Goal: Task Accomplishment & Management: Manage account settings

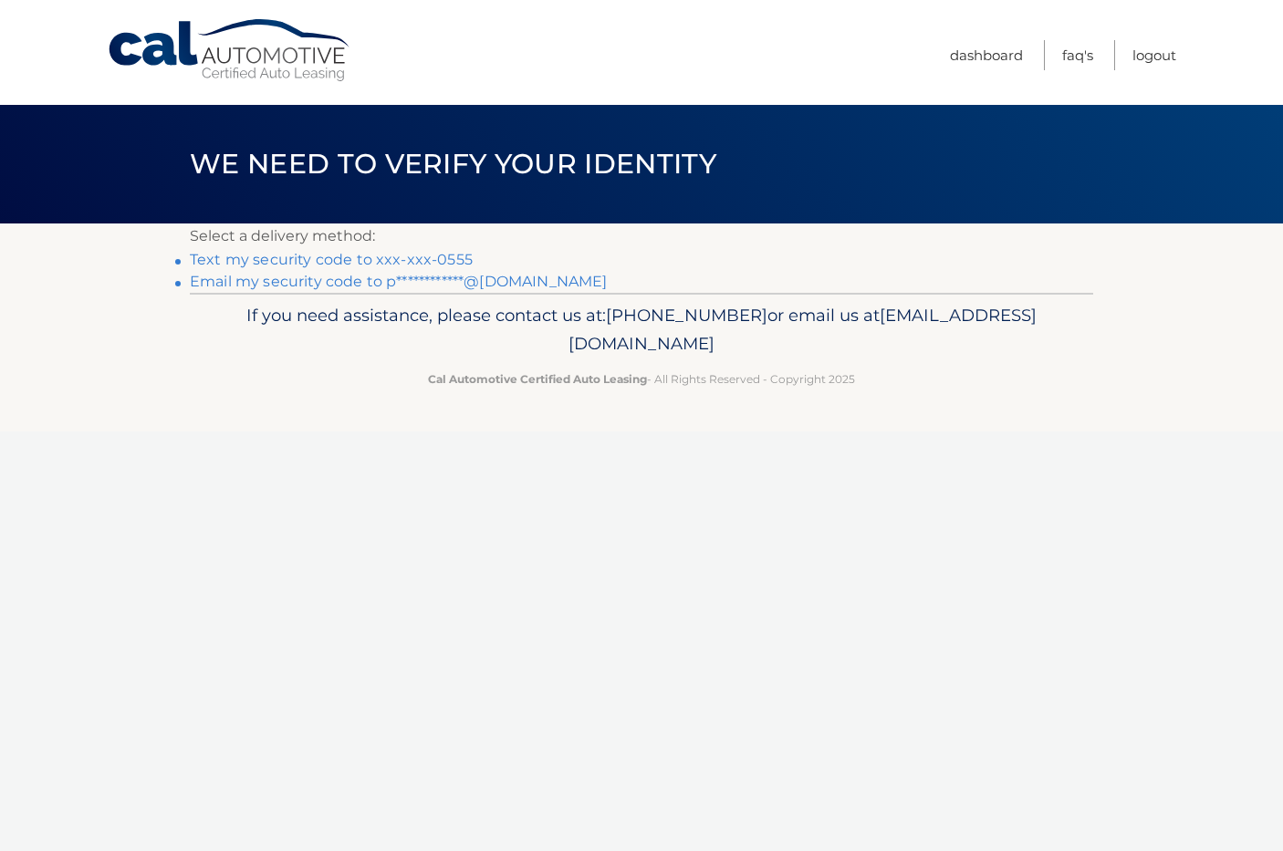
click at [360, 265] on link "Text my security code to xxx-xxx-0555" at bounding box center [331, 259] width 283 height 17
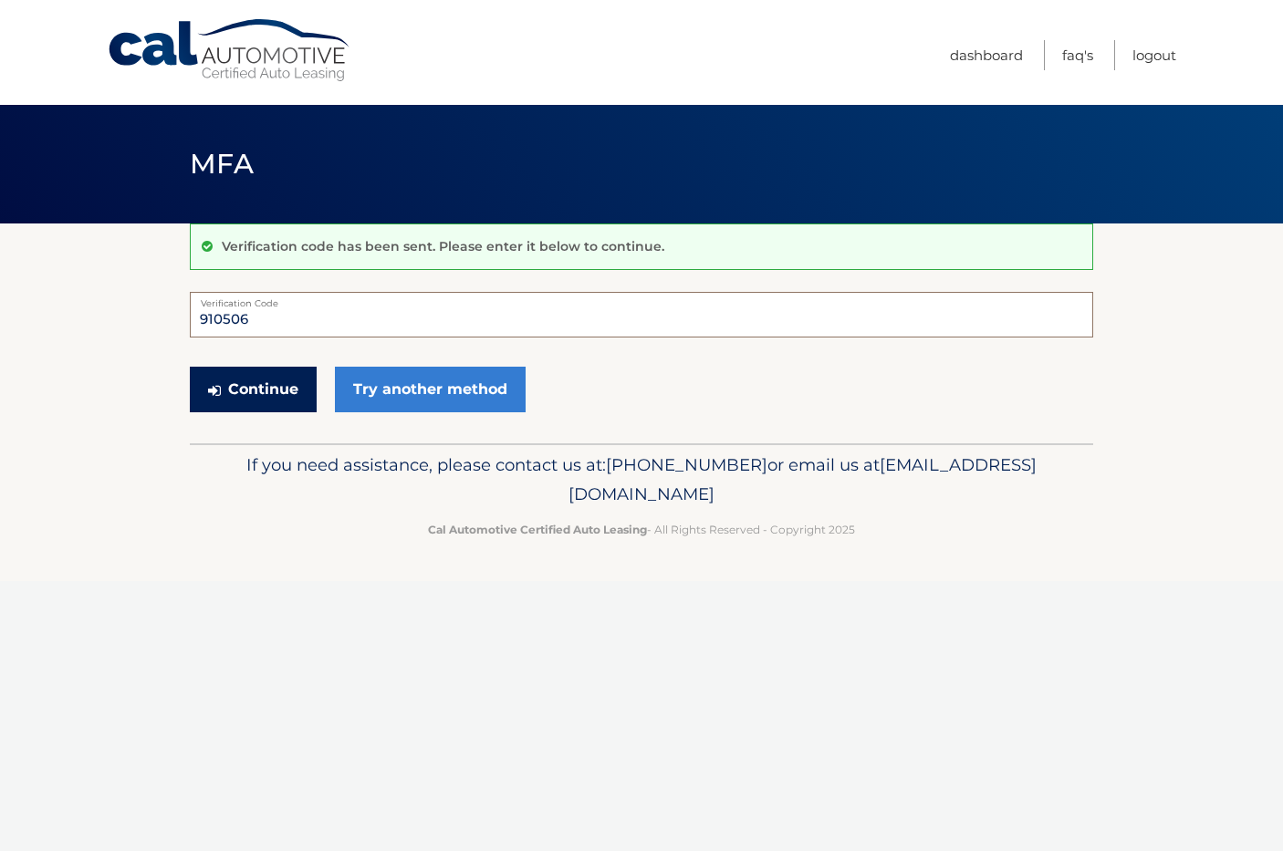
type input "910506"
click at [279, 391] on button "Continue" at bounding box center [253, 390] width 127 height 46
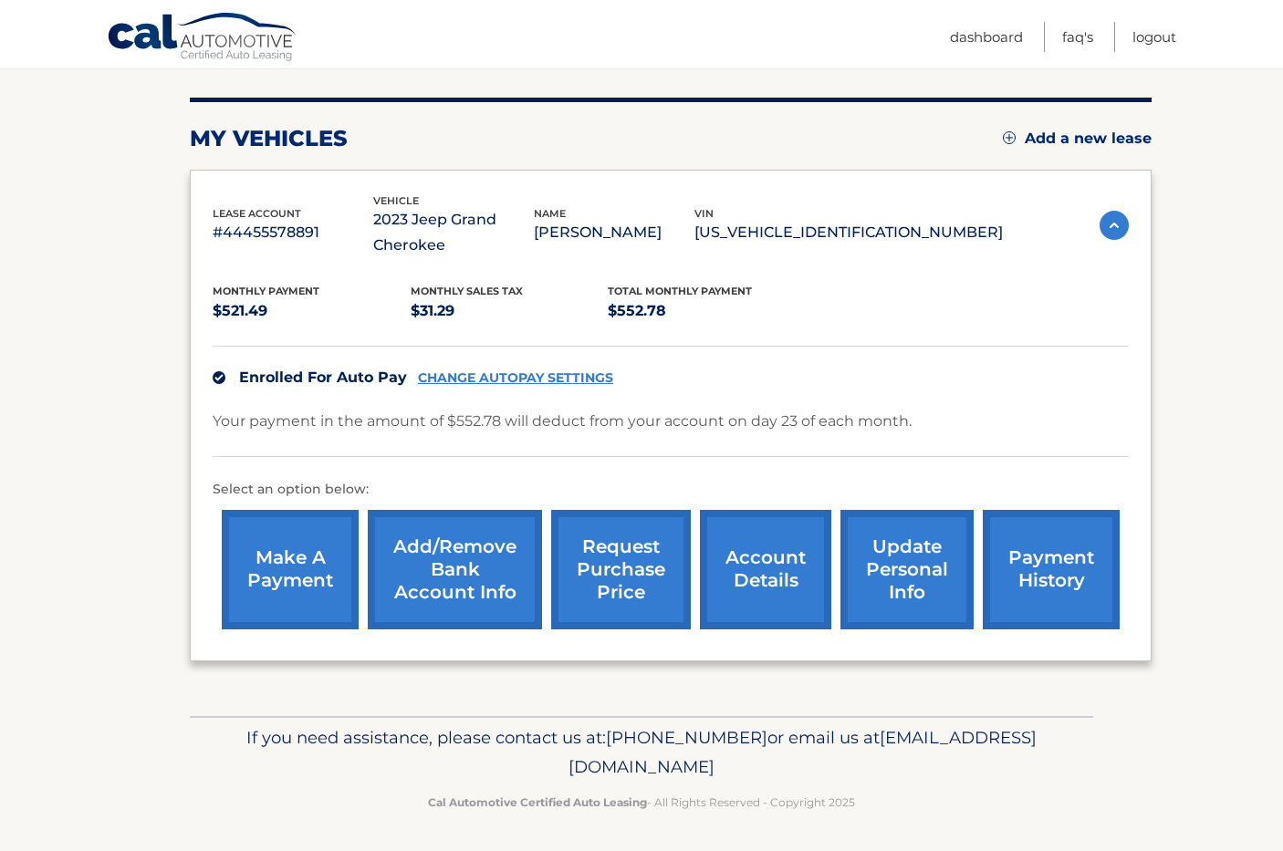
scroll to position [207, 0]
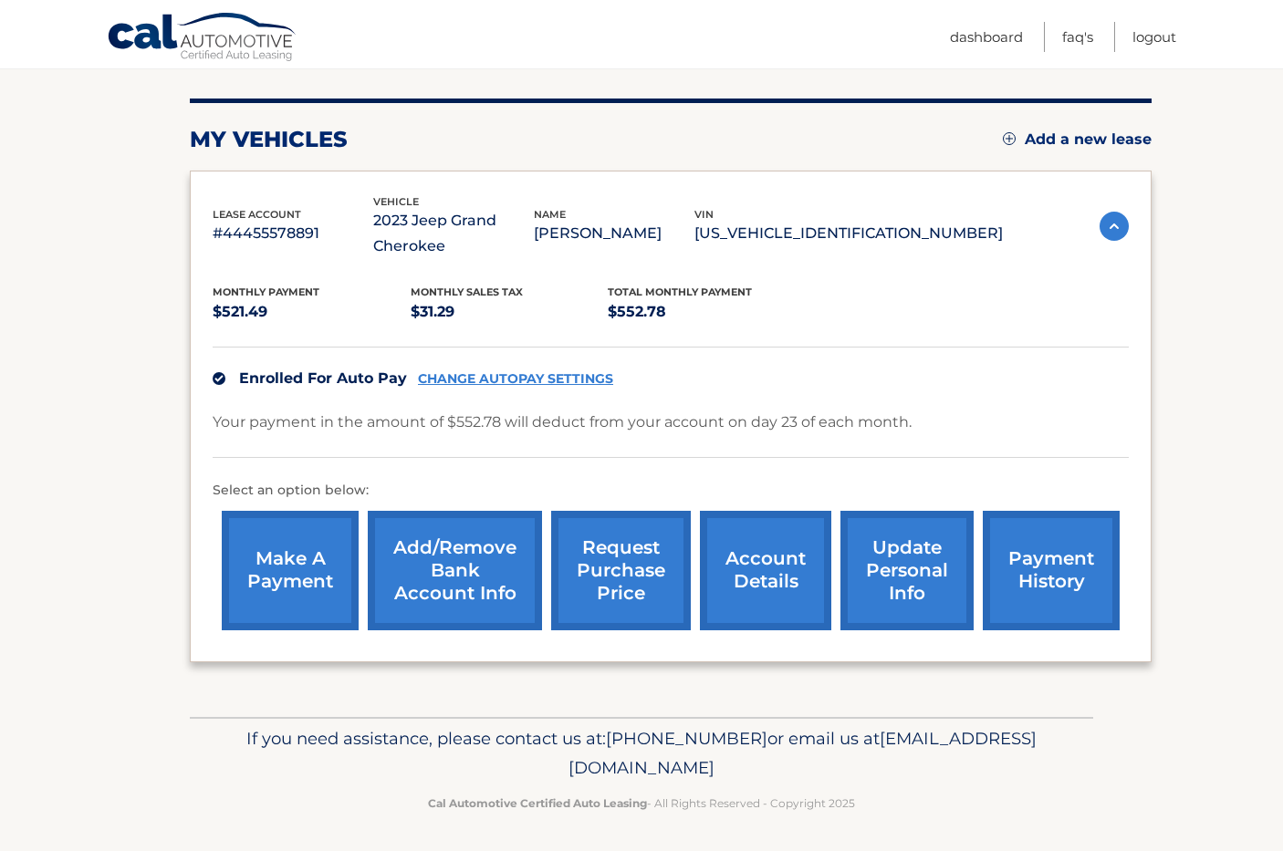
click at [897, 573] on link "update personal info" at bounding box center [906, 571] width 133 height 120
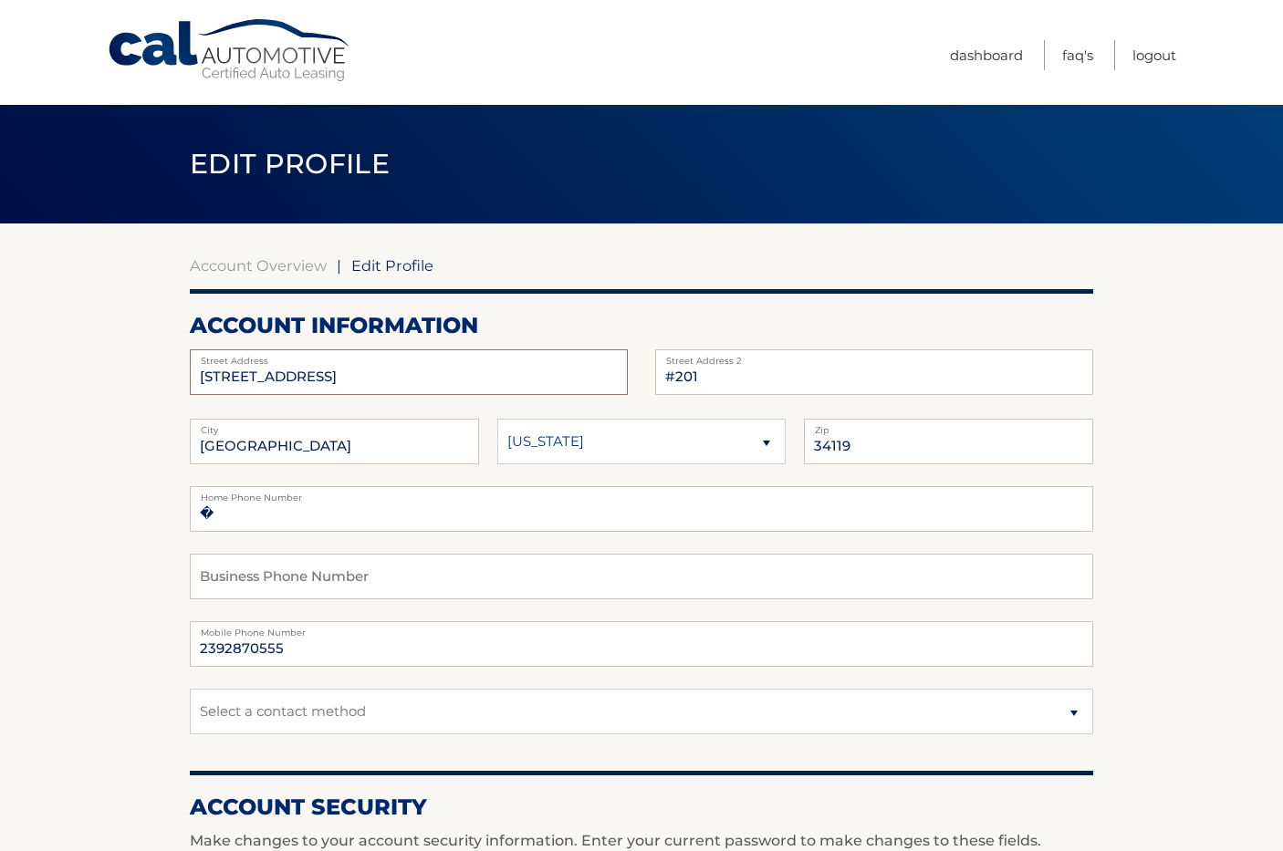
click at [457, 378] on input "6610 HUNNINGTON LAKE CIR" at bounding box center [409, 372] width 438 height 46
click at [457, 378] on input "[STREET_ADDRESS]" at bounding box center [409, 372] width 438 height 46
type input "[STREET_ADDRESS]"
type input "u"
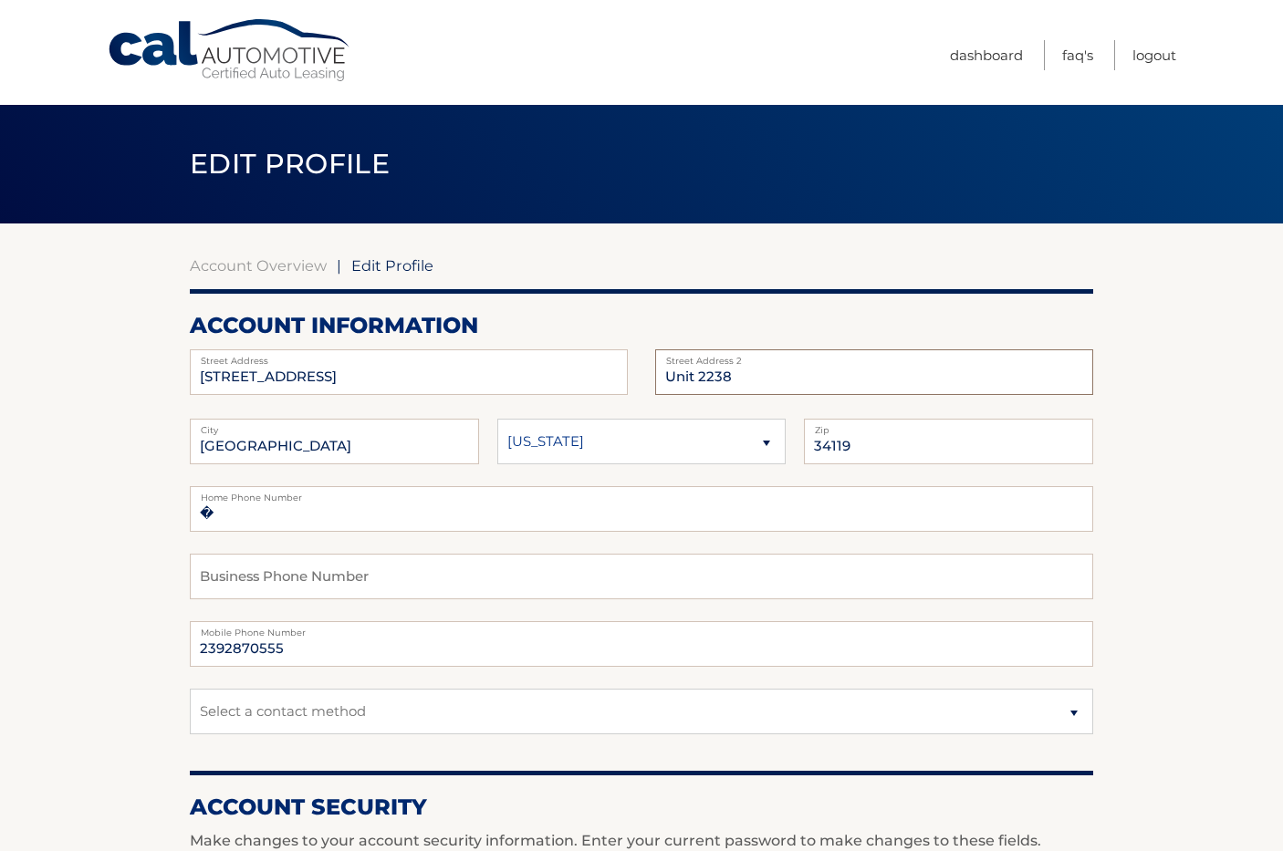
type input "Unit 2238"
type input "Walpole"
select select "MA"
type input "02081"
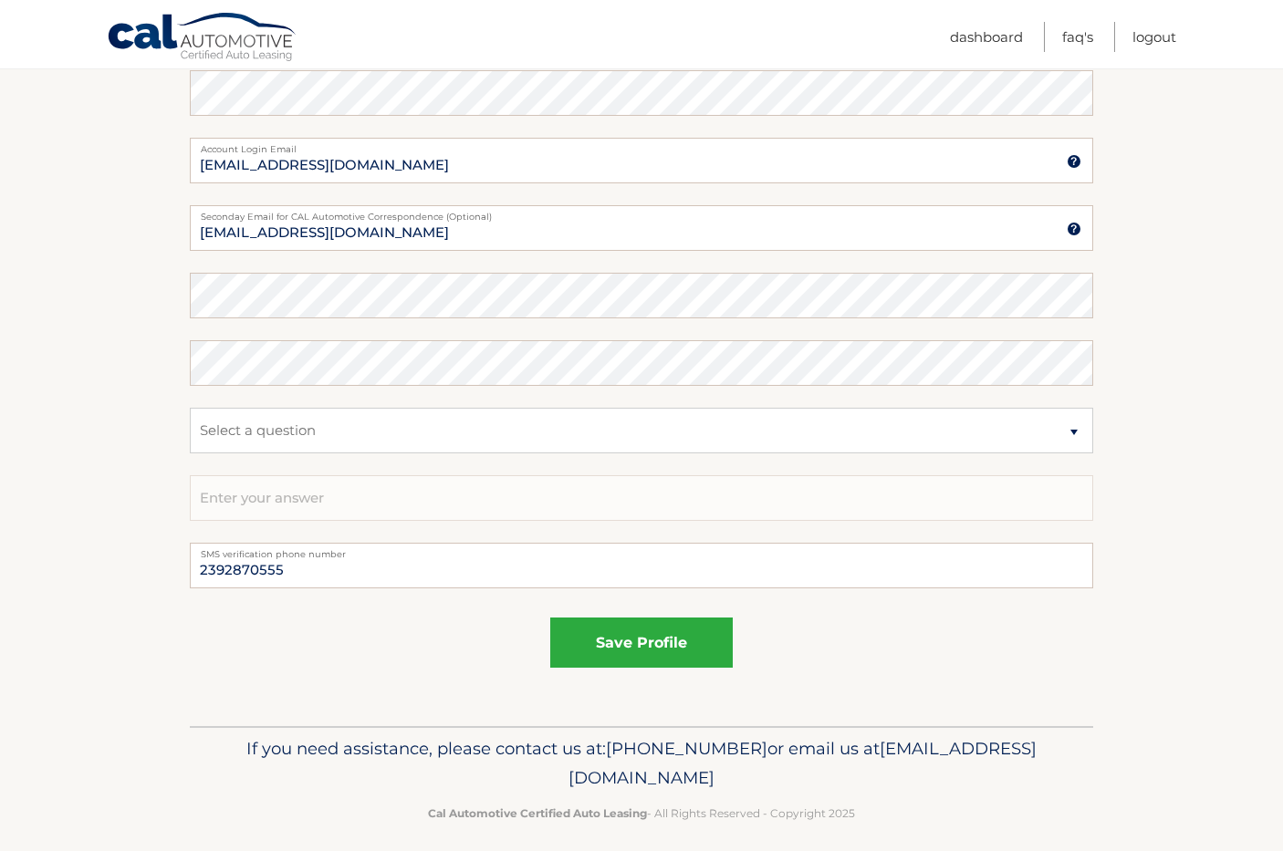
scroll to position [831, 0]
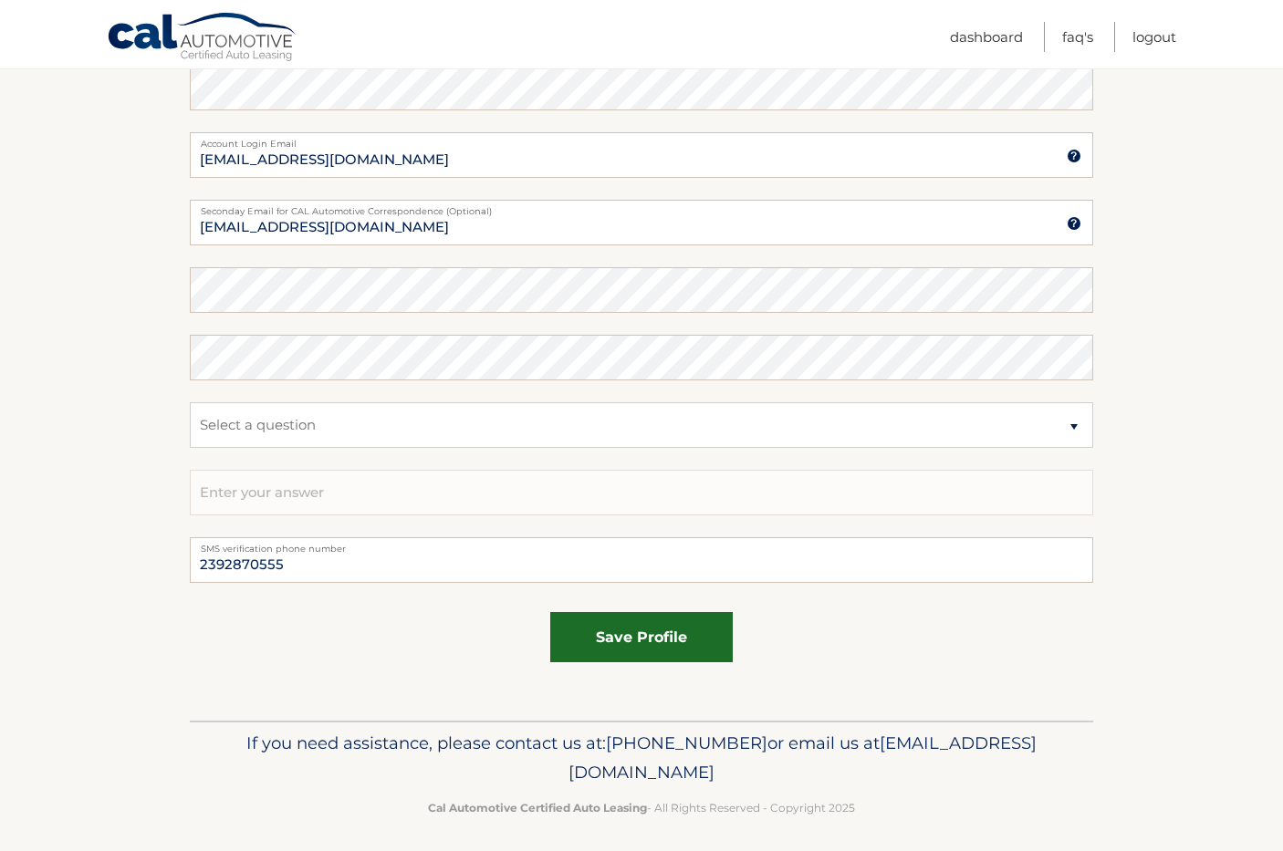
click at [610, 628] on button "save profile" at bounding box center [641, 637] width 182 height 50
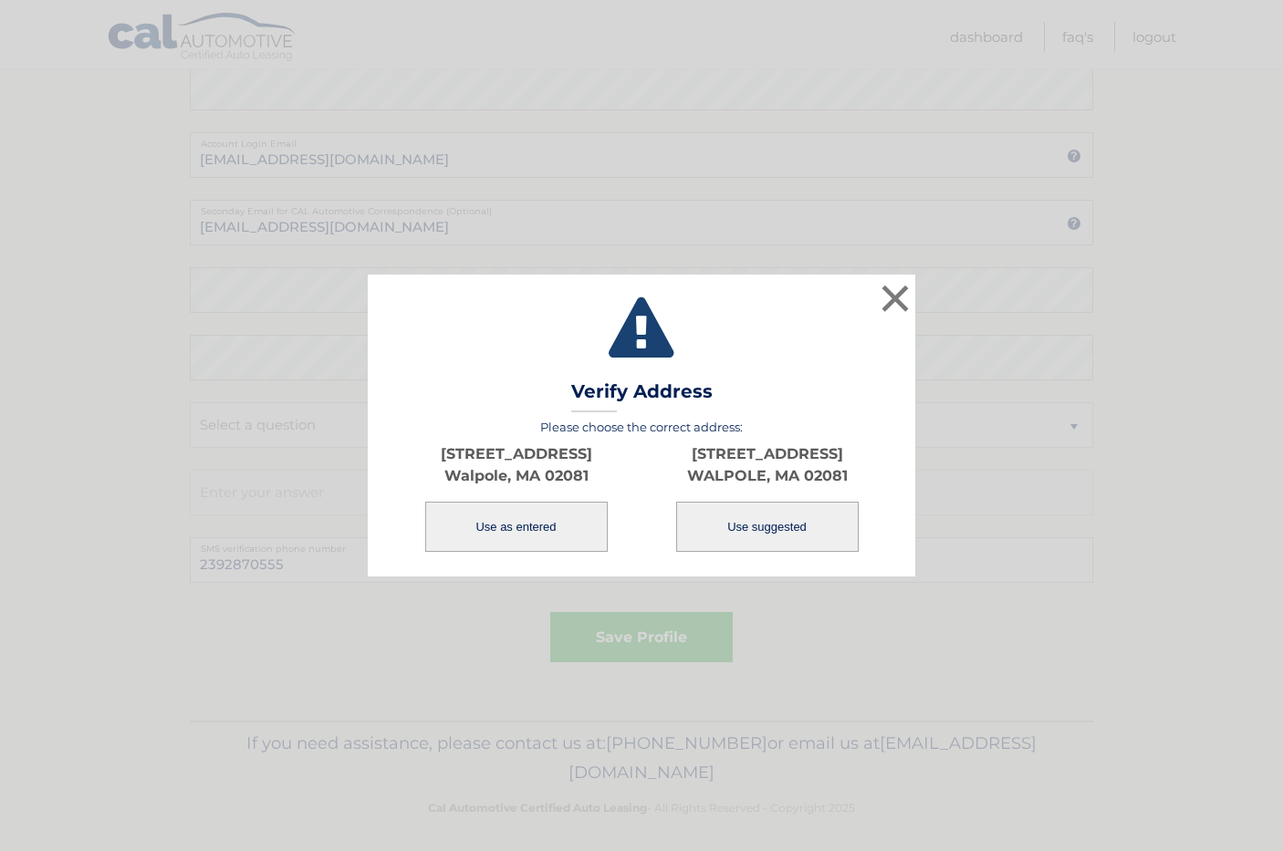
click at [751, 517] on button "Use suggested" at bounding box center [767, 527] width 182 height 50
type input "[STREET_ADDRESS]"
type input "WALPOLE"
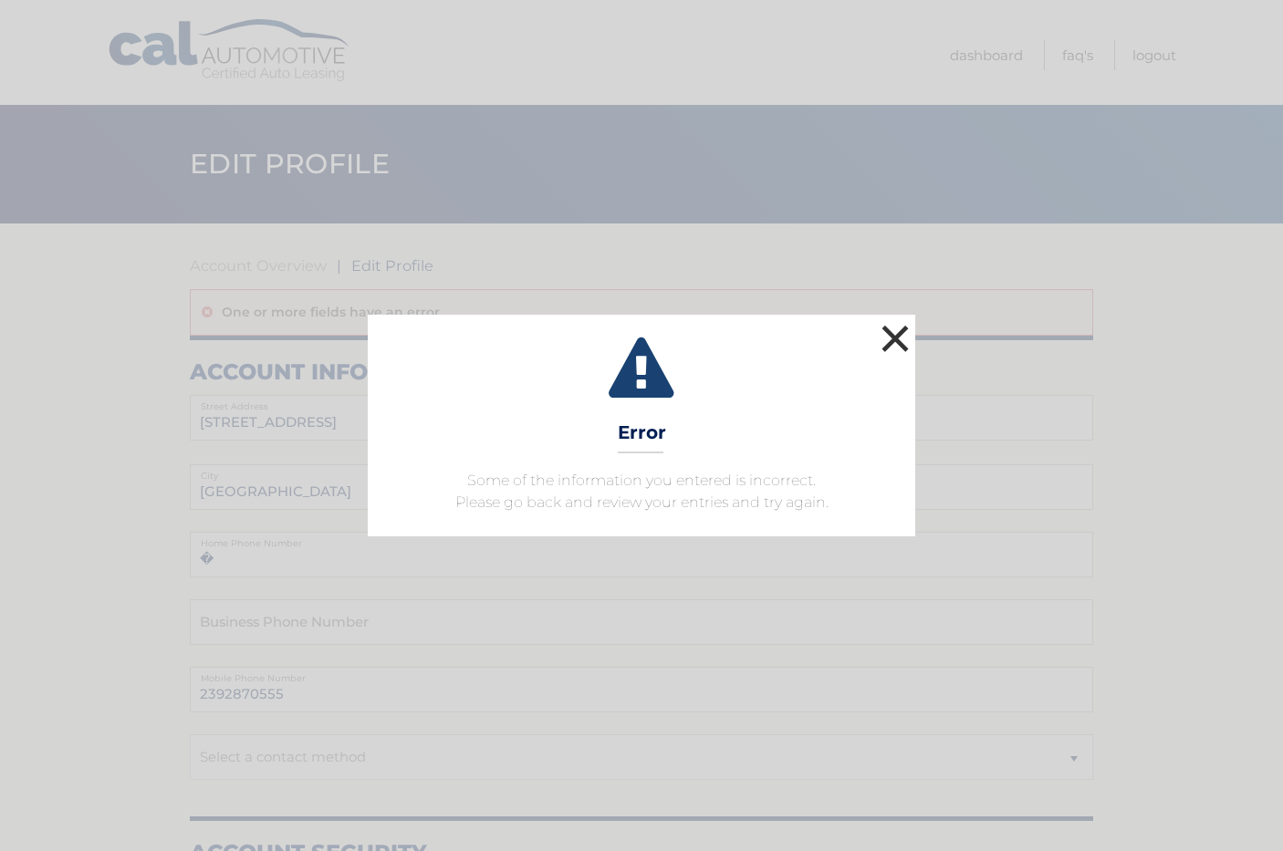
click at [894, 337] on button "×" at bounding box center [895, 338] width 36 height 36
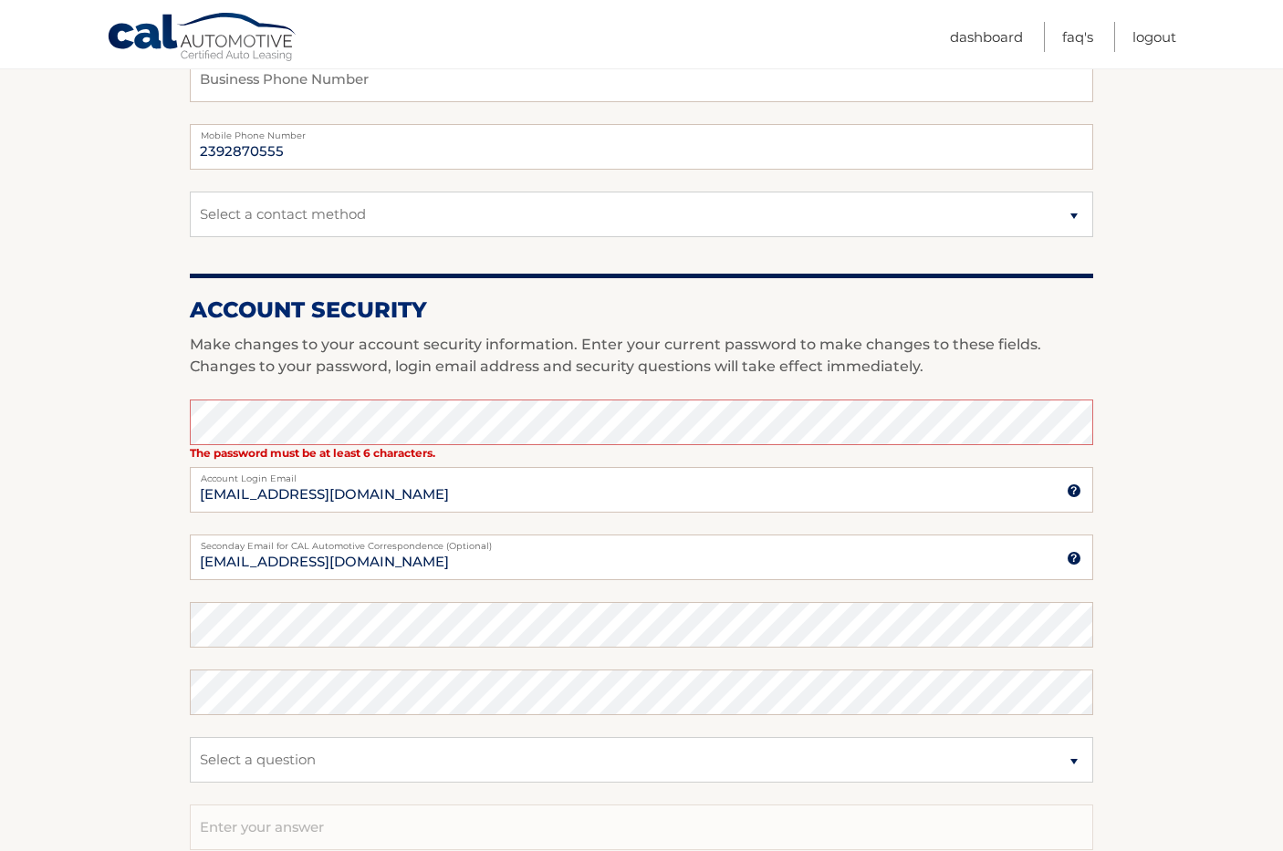
scroll to position [520, 0]
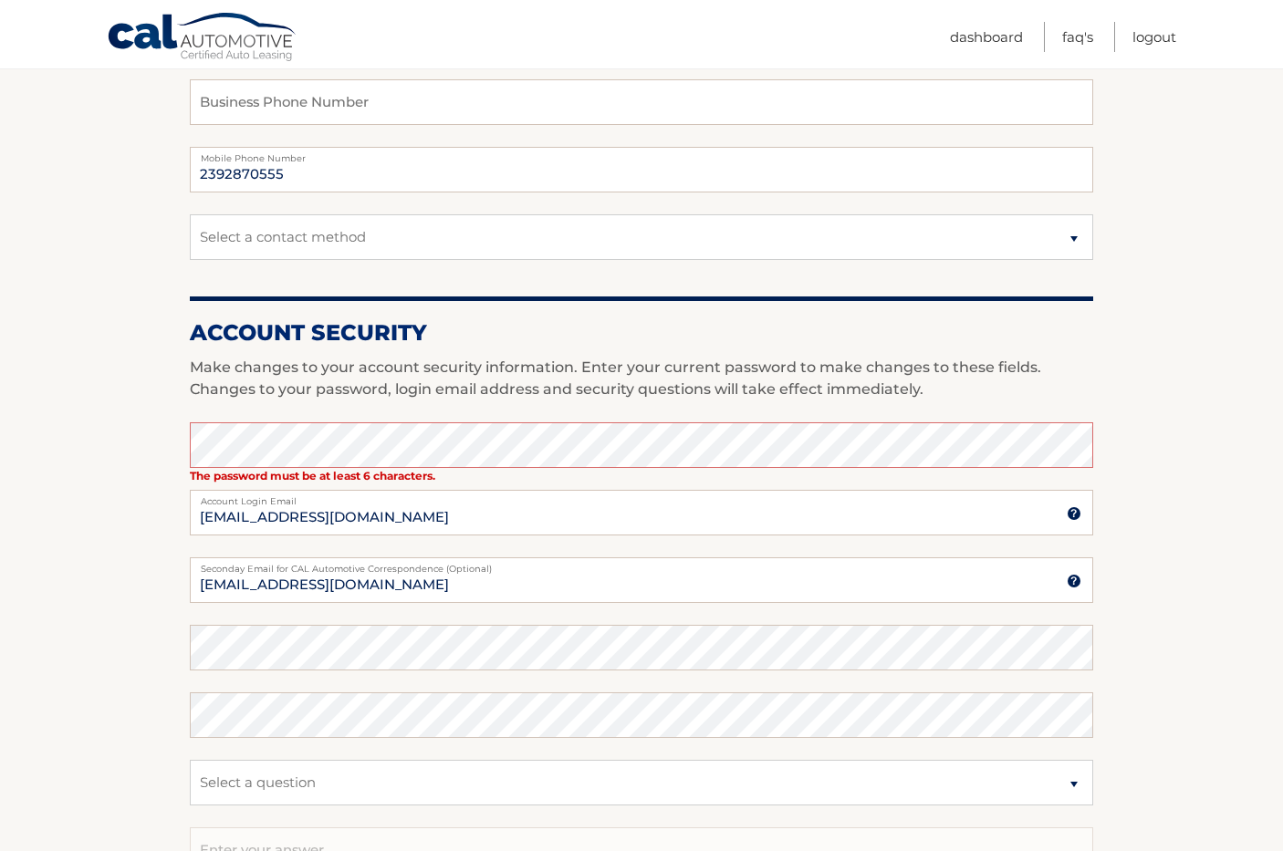
click at [484, 375] on p "Make changes to your account security information. Enter your current password …" at bounding box center [641, 379] width 903 height 44
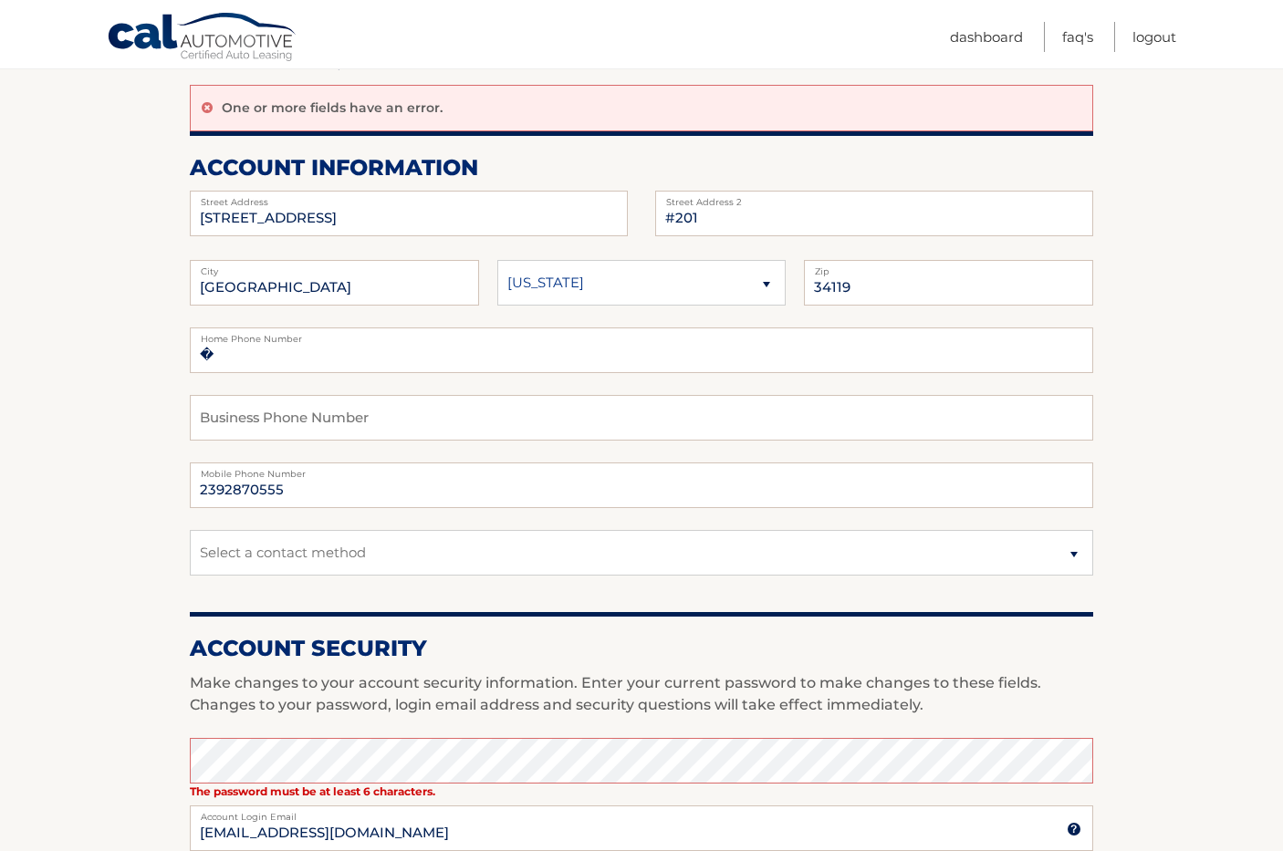
scroll to position [179, 0]
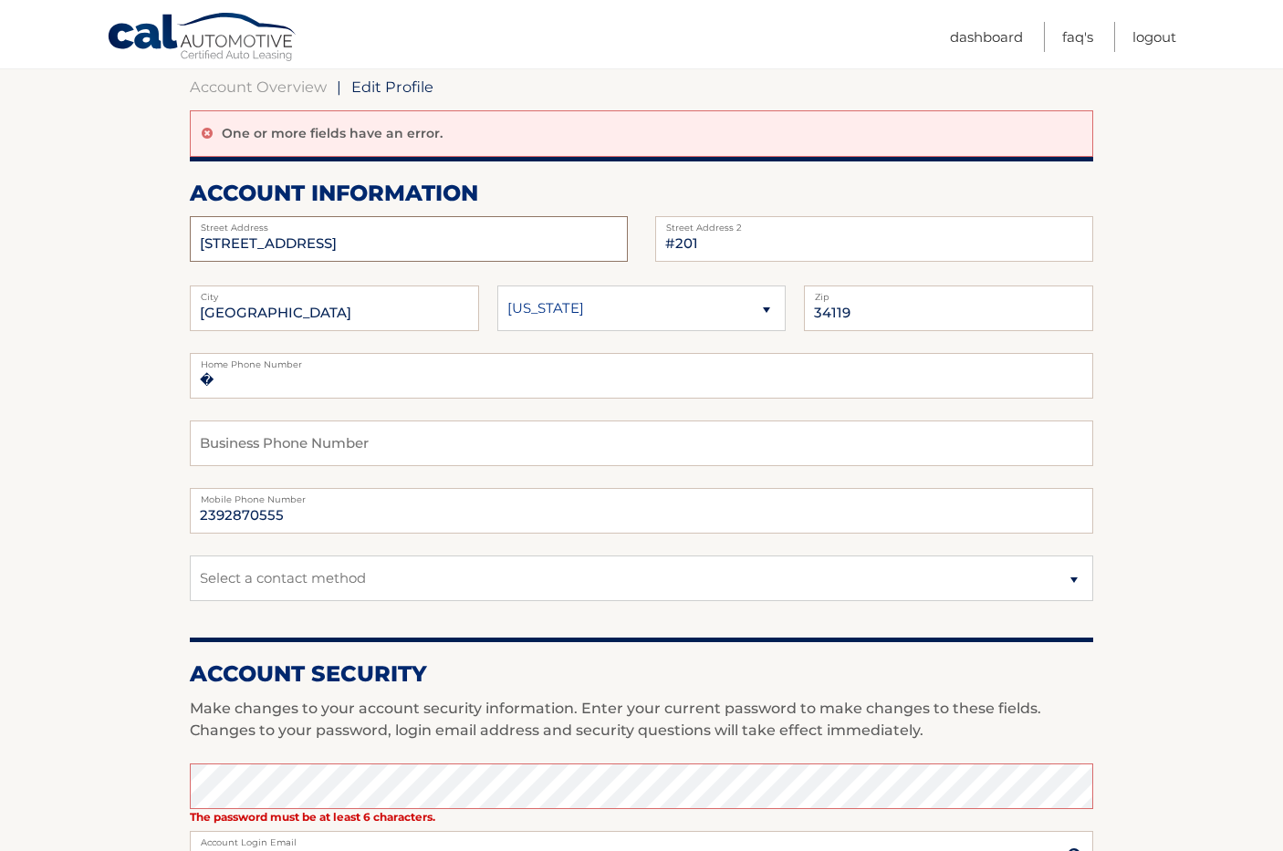
click at [406, 242] on input "6610 HUNNINGTON LAKE CIR" at bounding box center [409, 239] width 438 height 46
type input "95 West Street"
type input "Unit 2338"
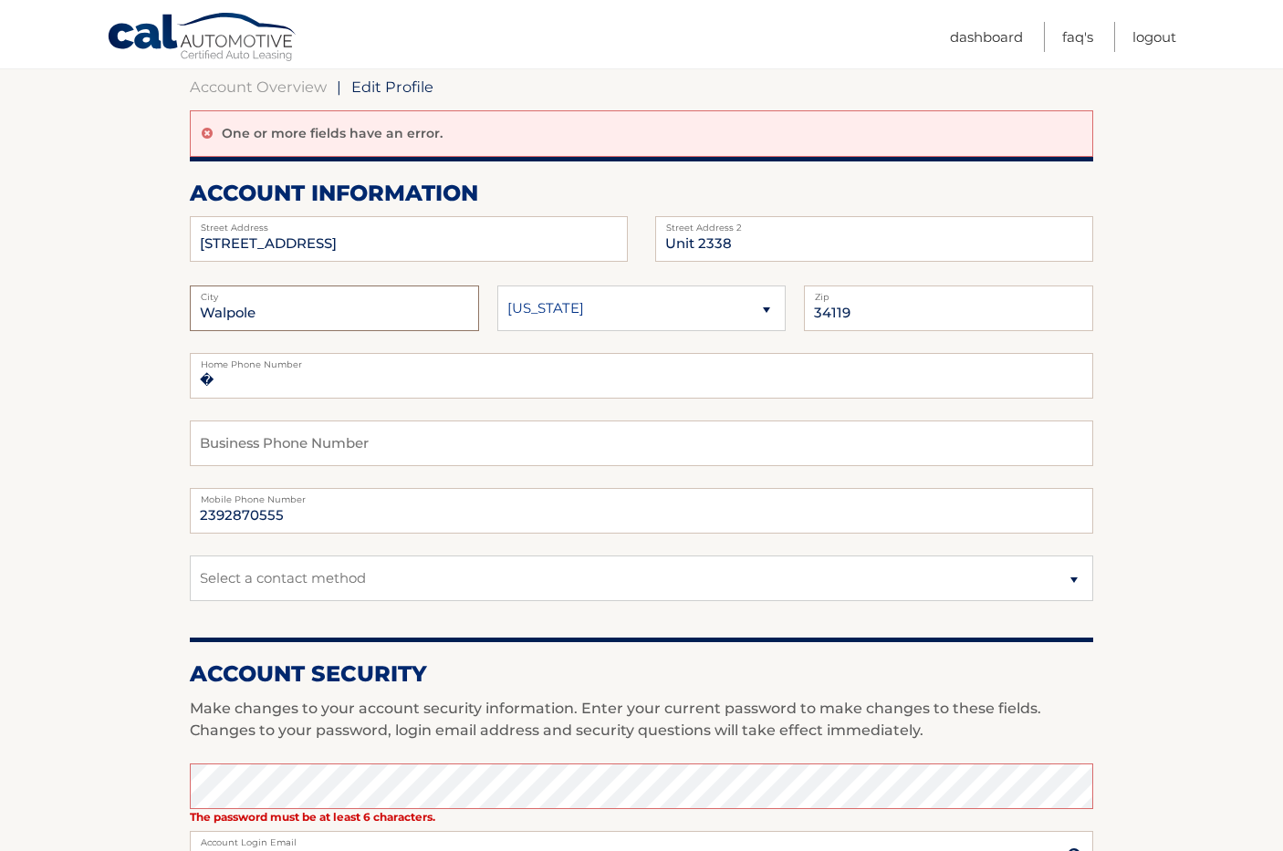
type input "Walpole"
select select "MA"
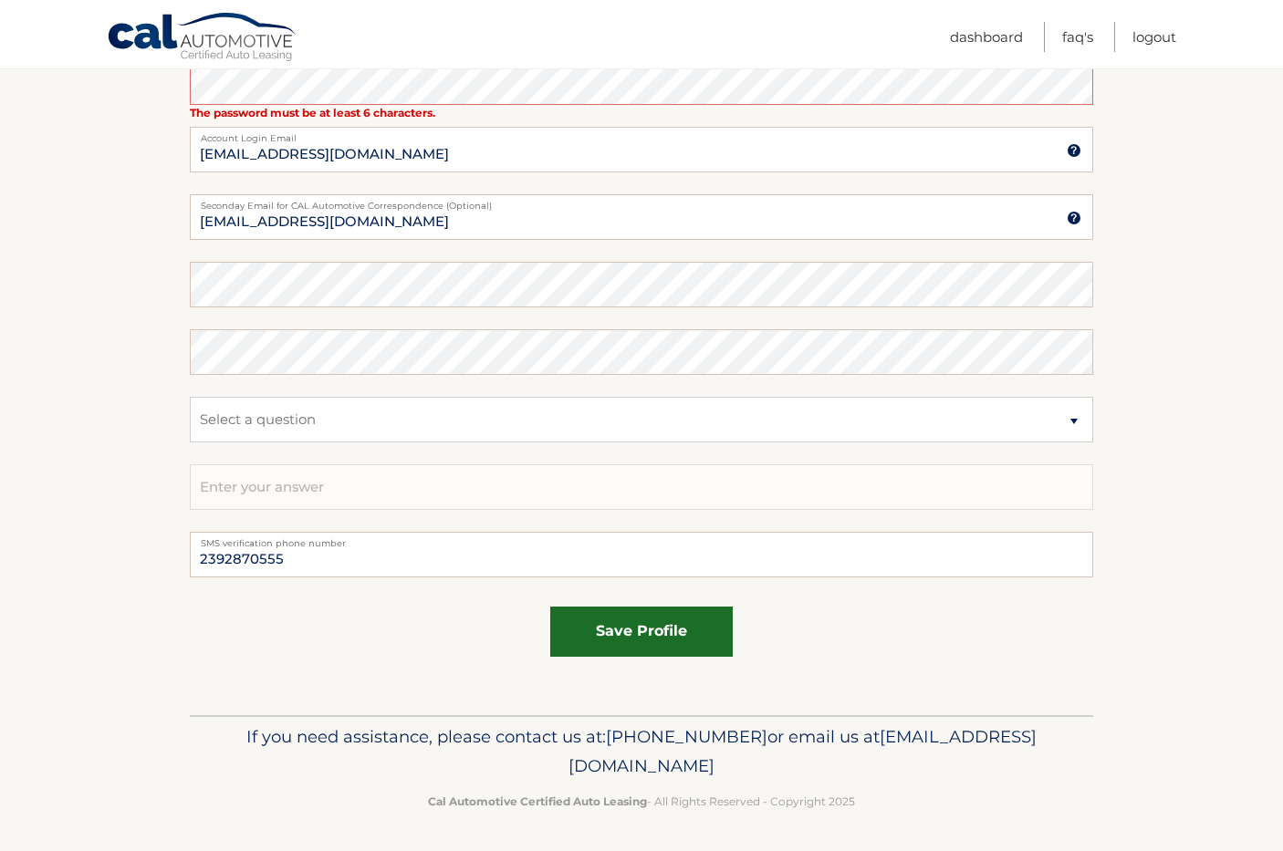
scroll to position [882, 0]
type input "02081"
click at [656, 631] on button "save profile" at bounding box center [641, 633] width 182 height 50
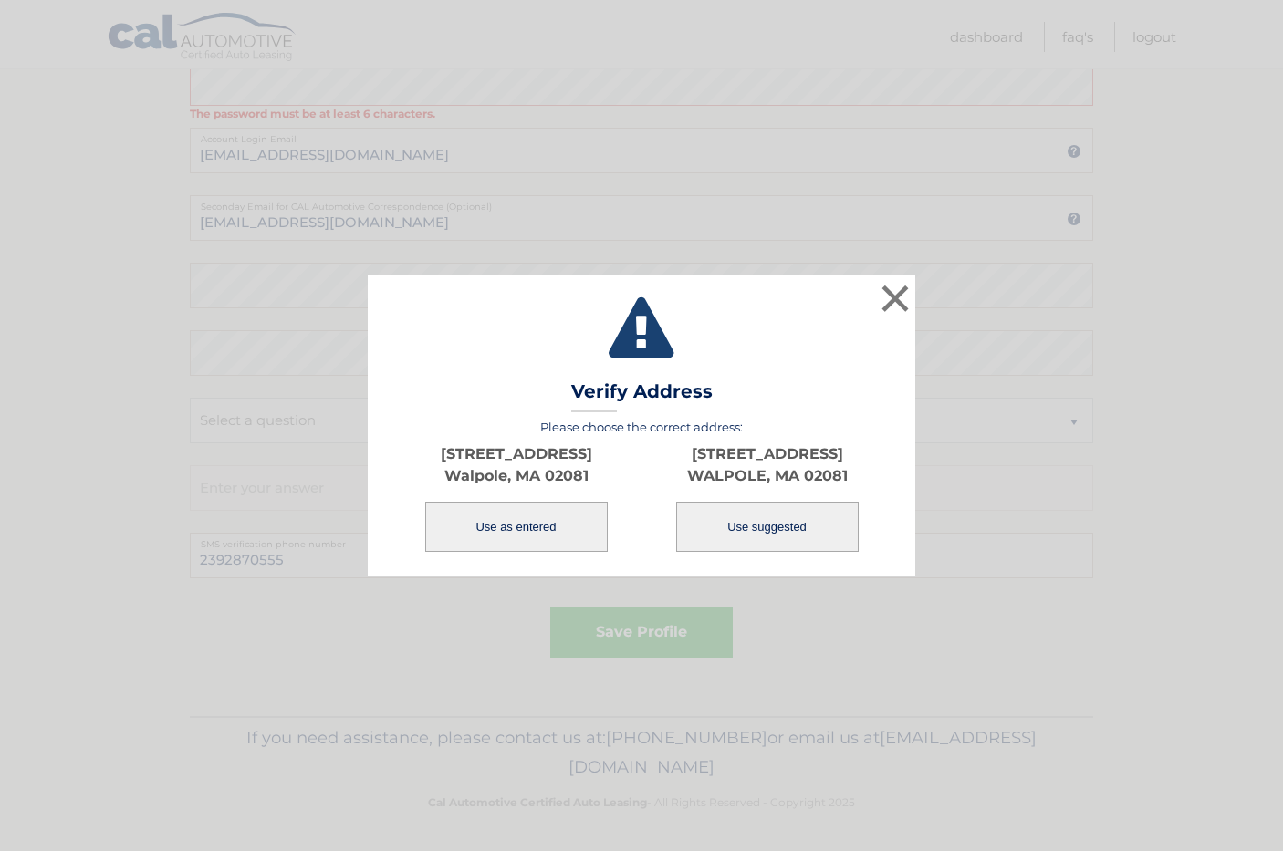
click at [733, 523] on button "Use suggested" at bounding box center [767, 527] width 182 height 50
type input "[STREET_ADDRESS]"
type input "WALPOLE"
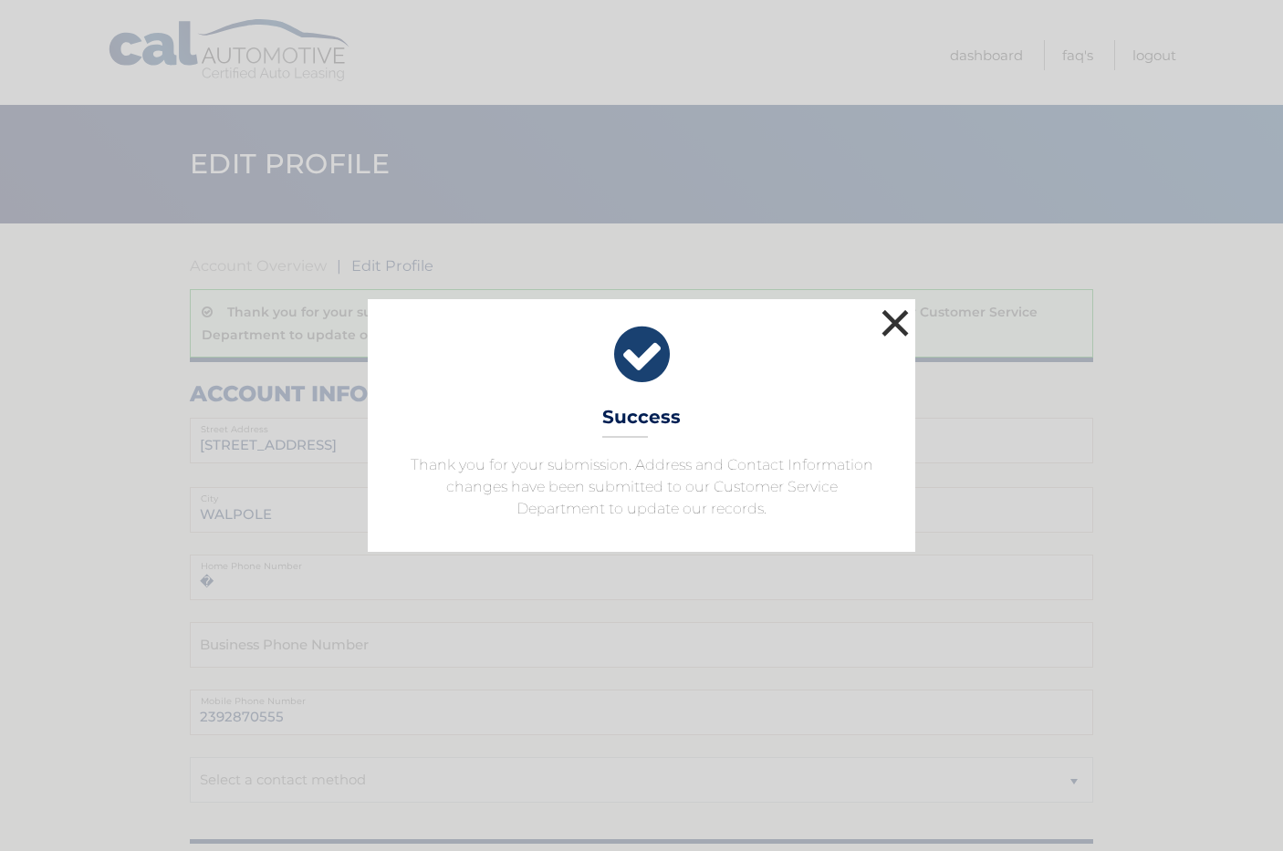
click at [892, 327] on button "×" at bounding box center [895, 323] width 36 height 36
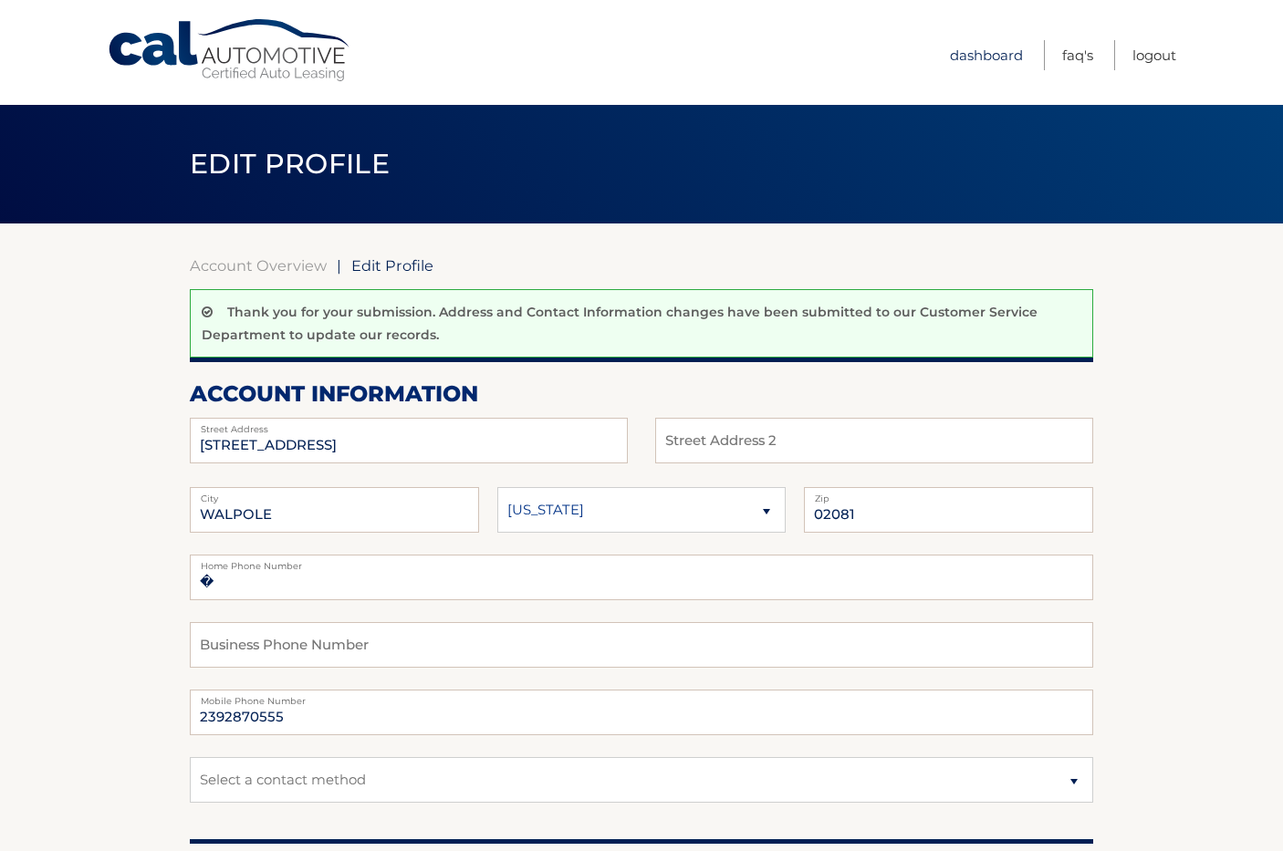
click at [988, 69] on link "Dashboard" at bounding box center [986, 55] width 73 height 30
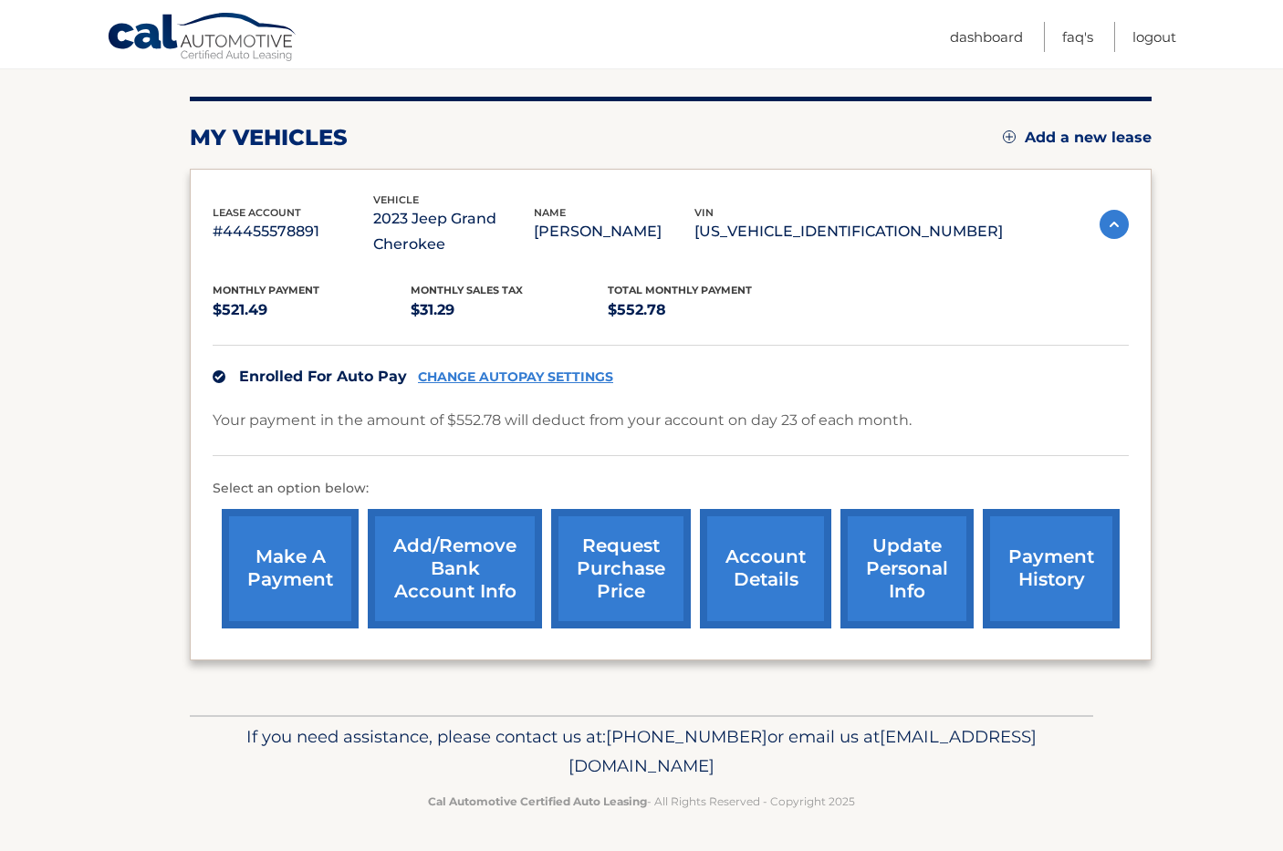
scroll to position [207, 0]
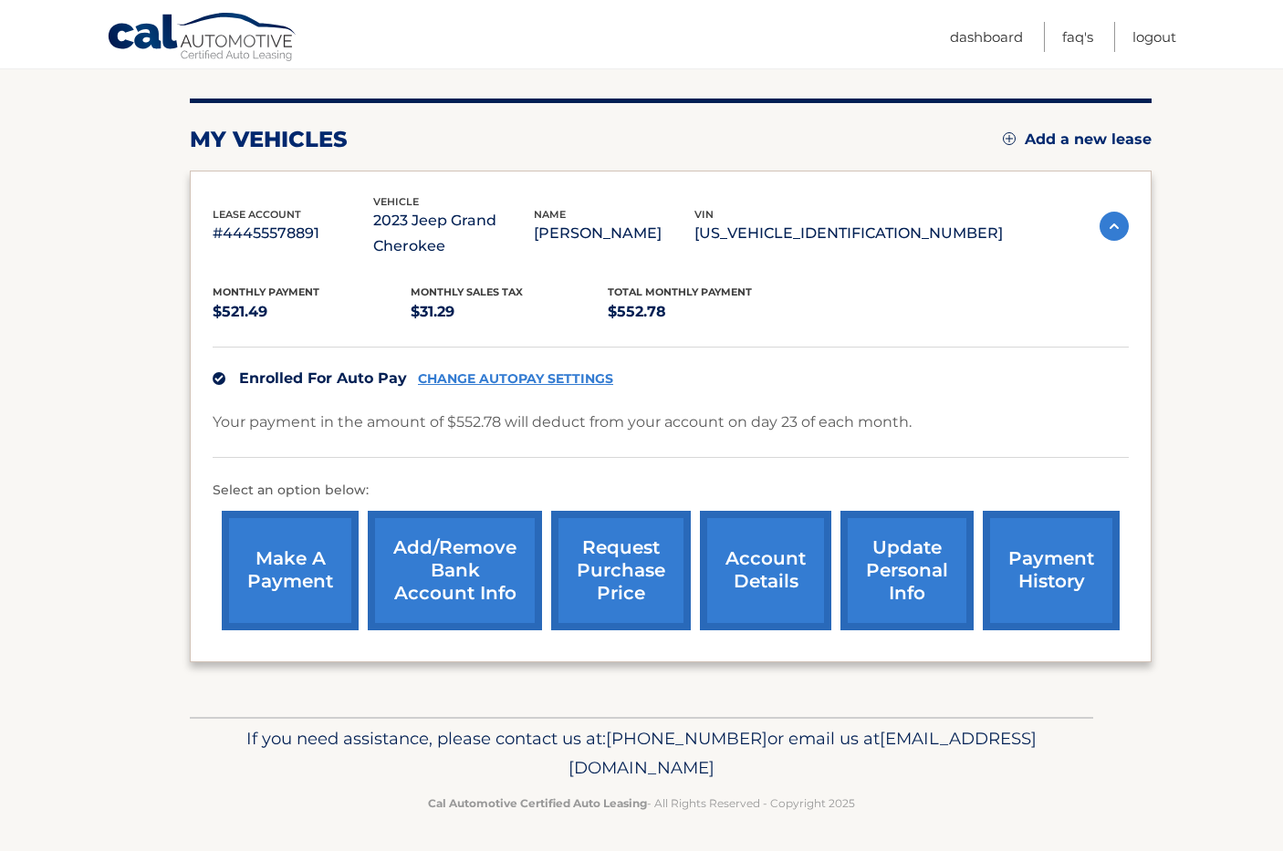
click at [794, 575] on link "account details" at bounding box center [765, 571] width 131 height 120
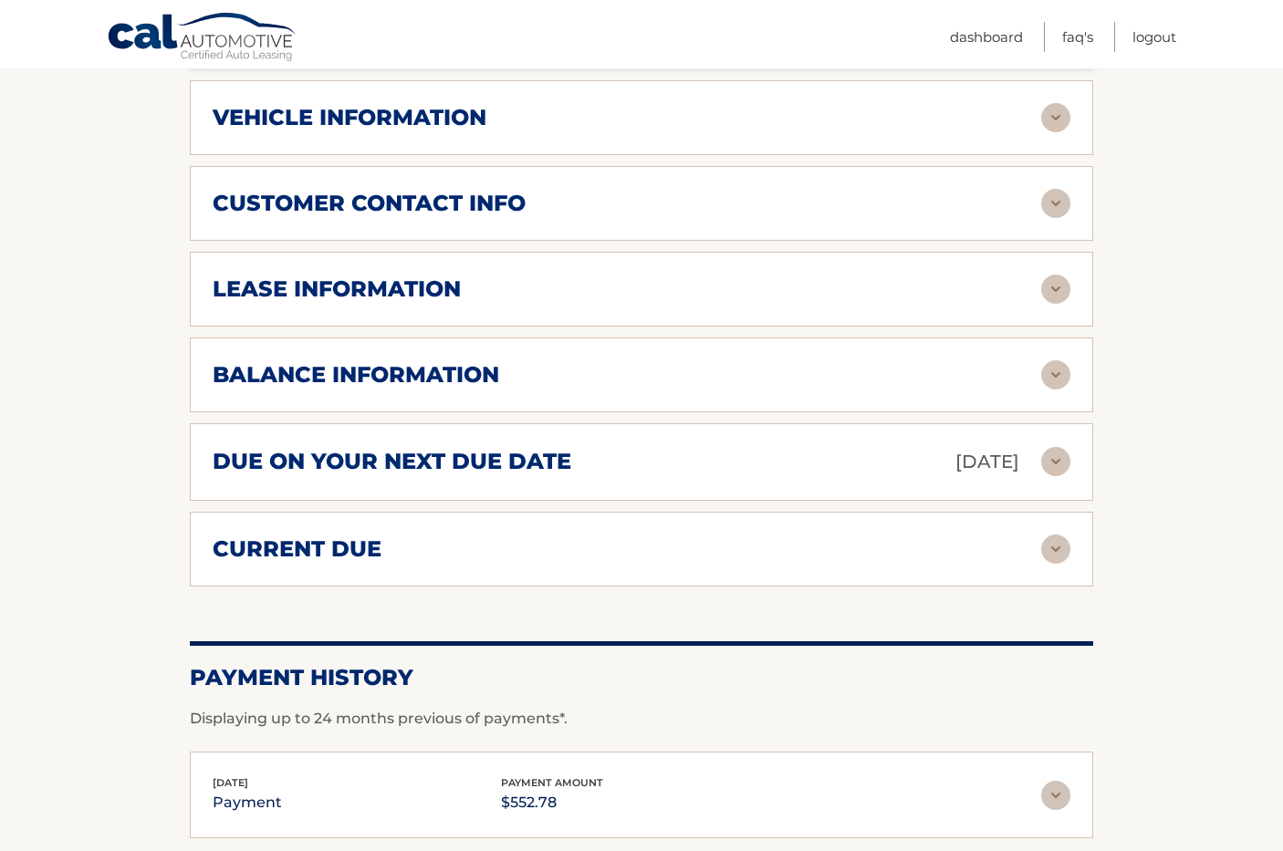
scroll to position [833, 0]
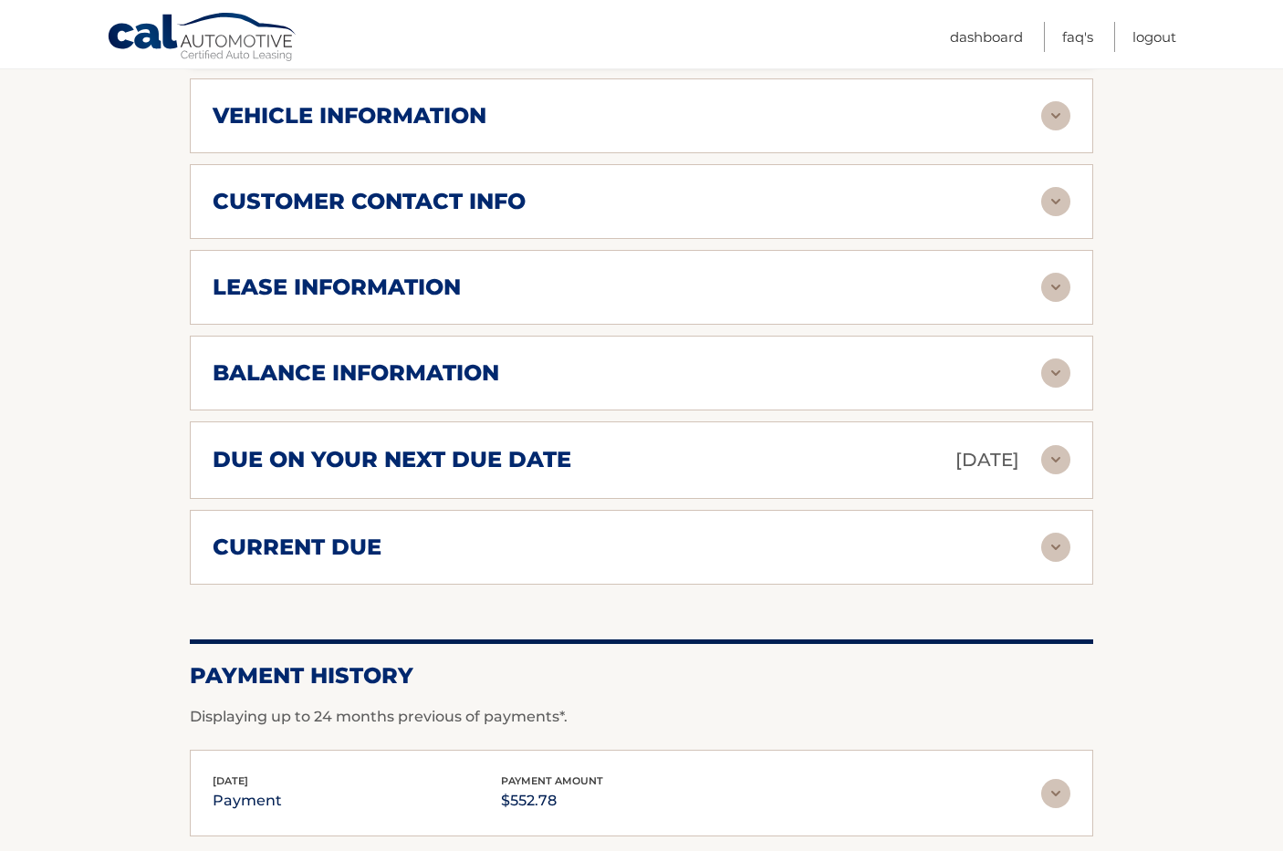
click at [548, 286] on div "lease information" at bounding box center [627, 287] width 828 height 27
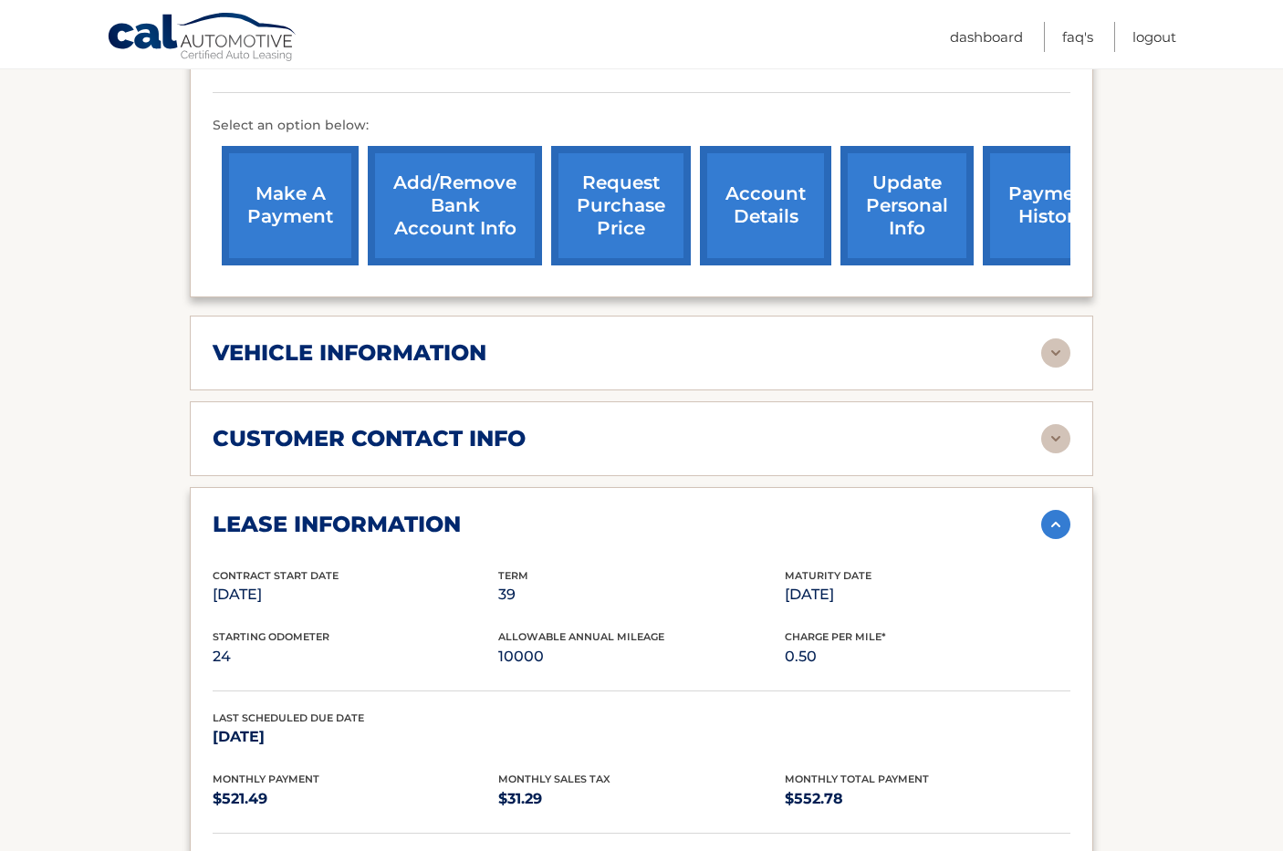
scroll to position [592, 0]
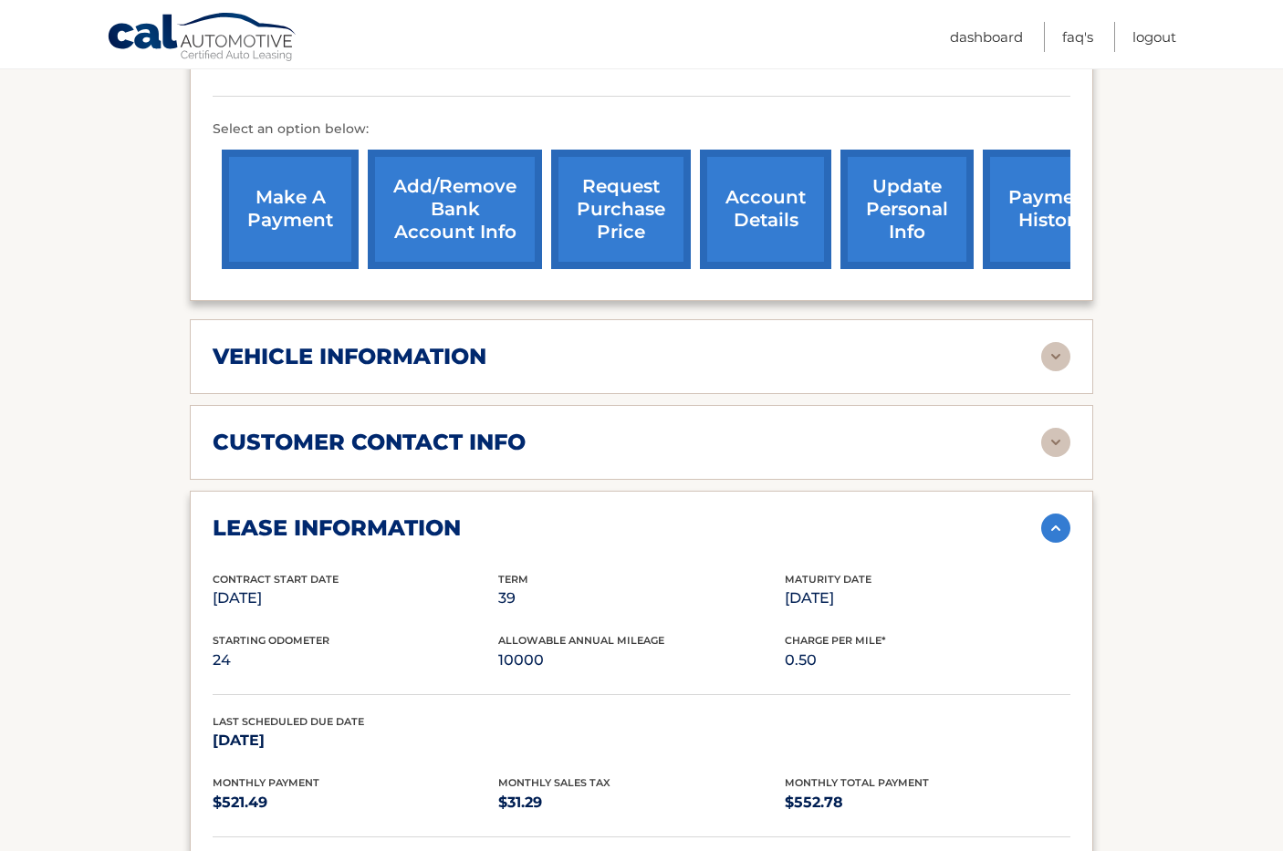
click at [617, 346] on div "vehicle information" at bounding box center [627, 356] width 828 height 27
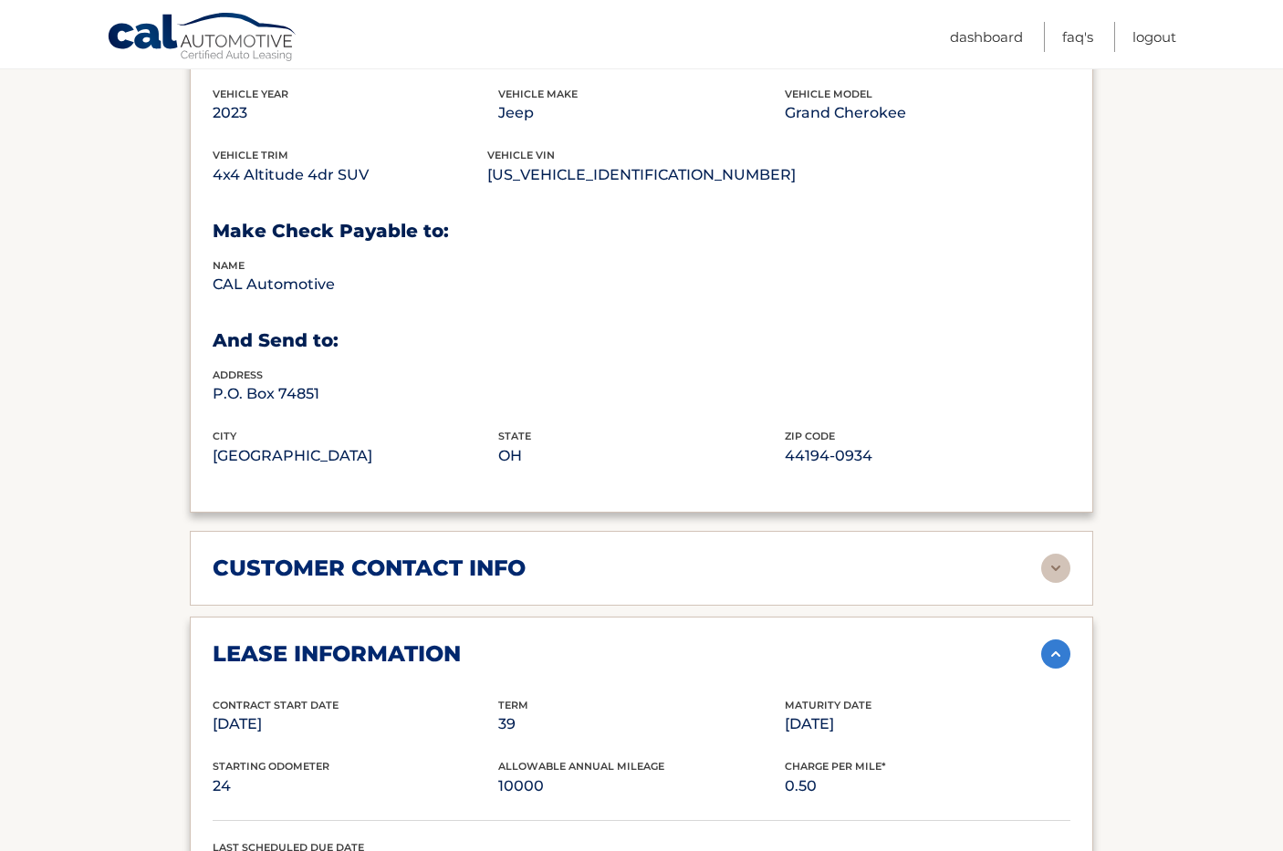
scroll to position [909, 0]
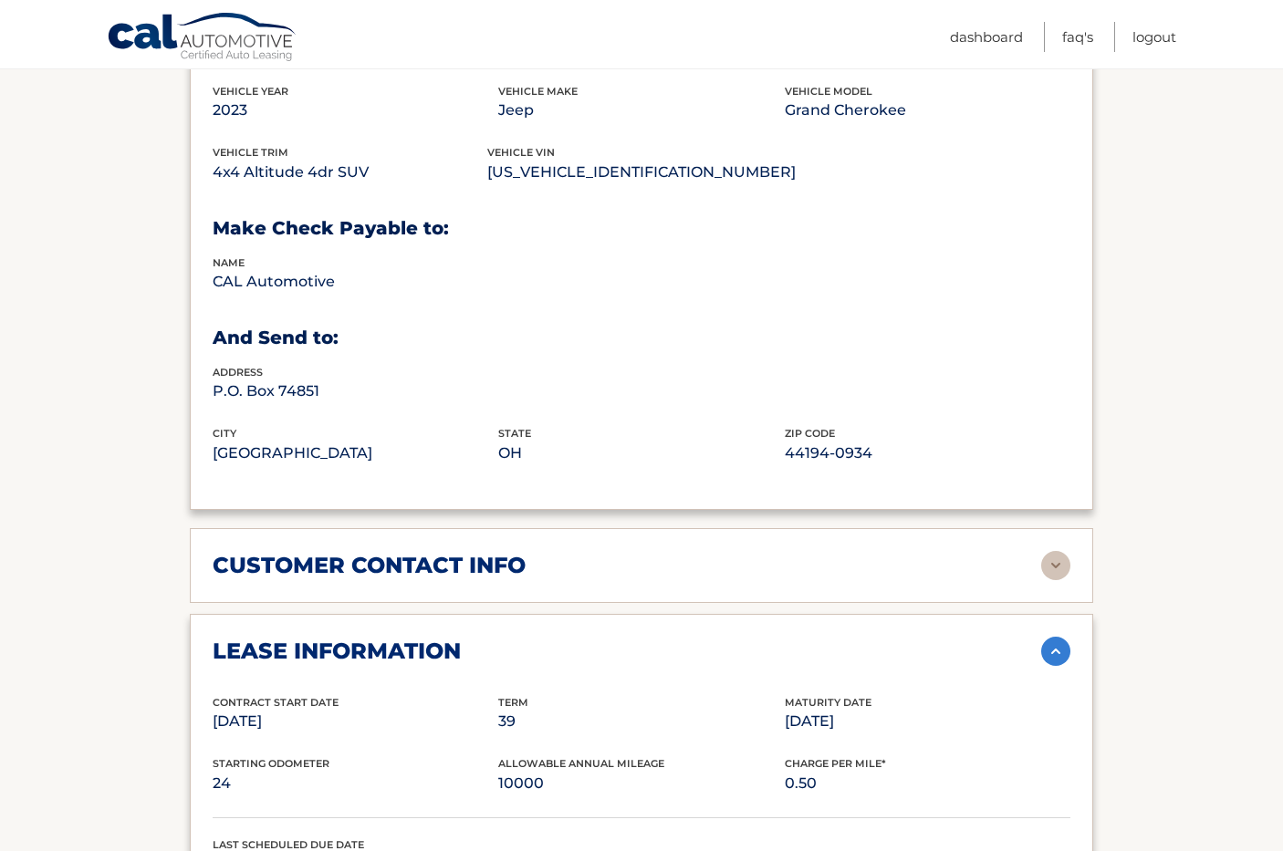
click at [613, 552] on div "customer contact info" at bounding box center [627, 565] width 828 height 27
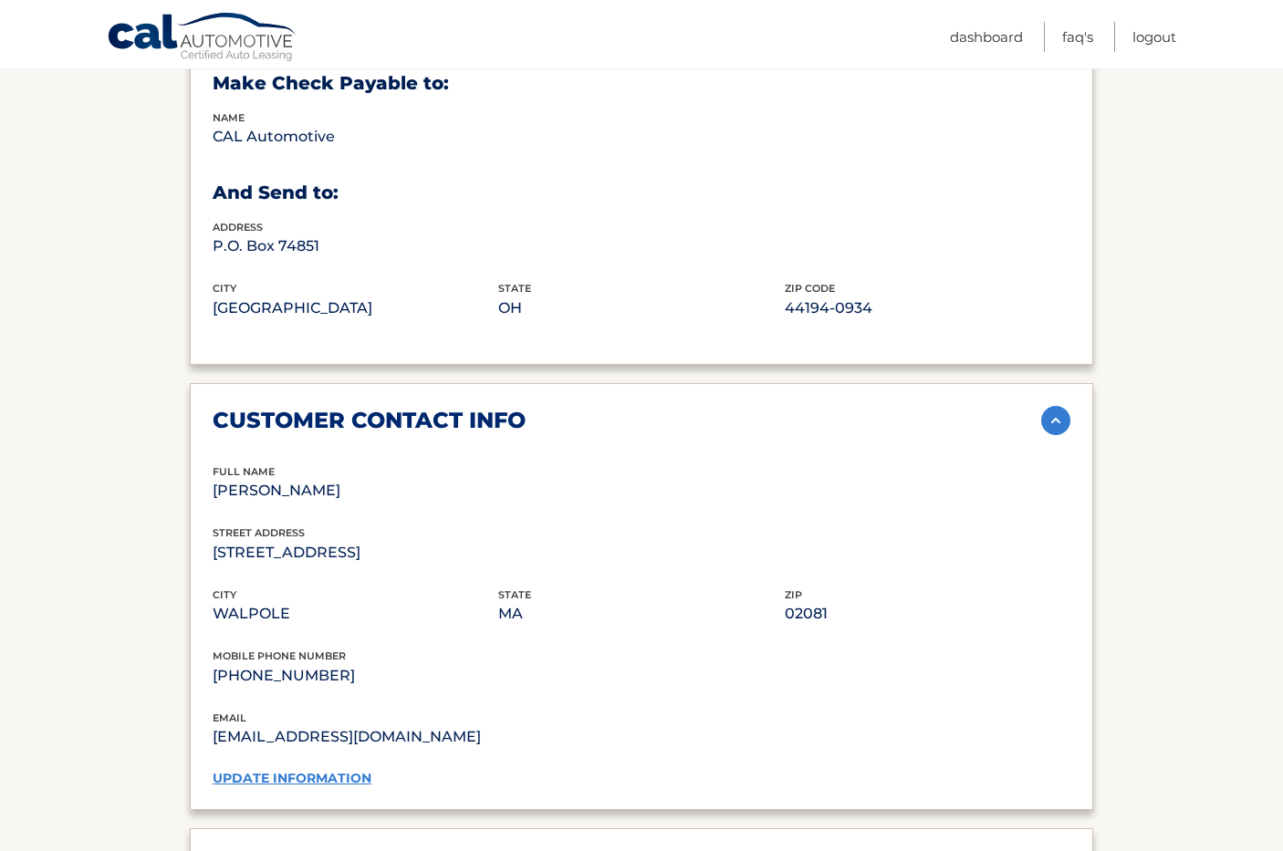
scroll to position [881, 0]
